Goal: Task Accomplishment & Management: Use online tool/utility

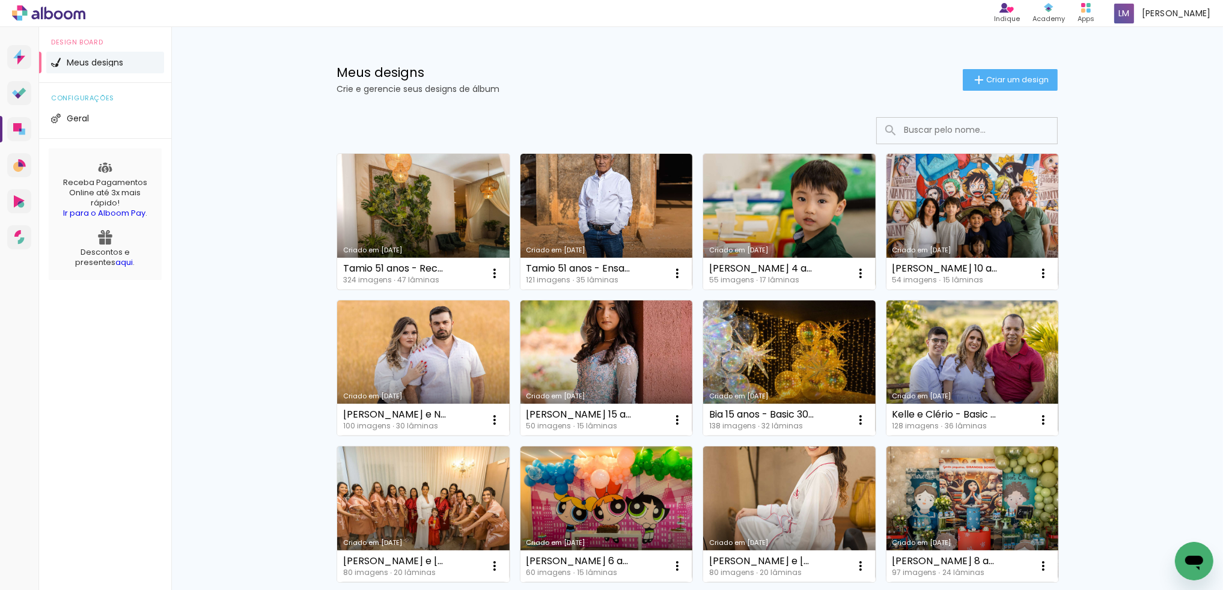
click at [415, 231] on link "Criado em [DATE]" at bounding box center [423, 222] width 172 height 136
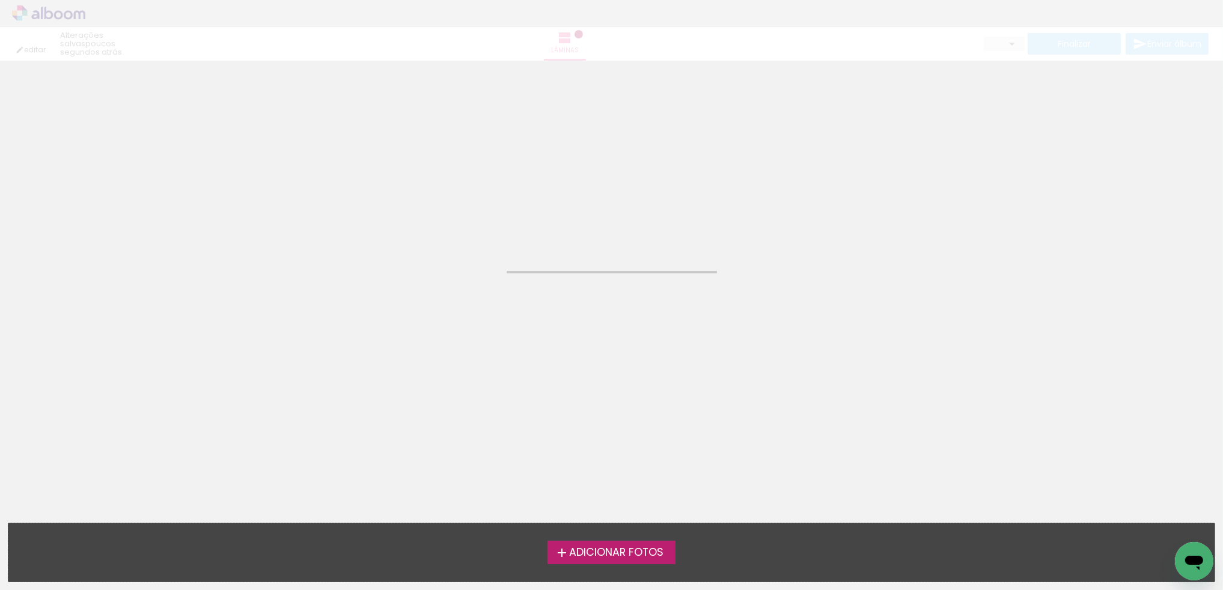
click at [1194, 560] on icon "Abrir janela de mensagens" at bounding box center [1194, 562] width 18 height 14
